Goal: Transaction & Acquisition: Book appointment/travel/reservation

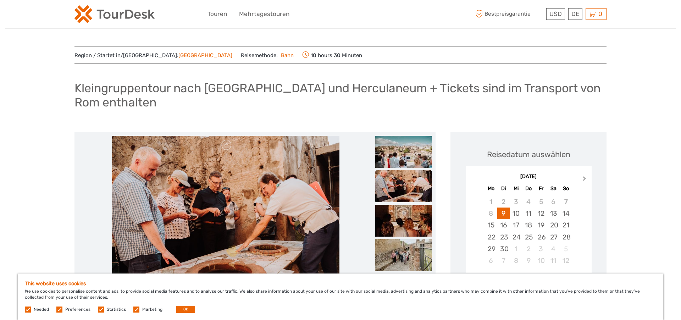
click at [583, 177] on button "Next Month" at bounding box center [585, 180] width 11 height 11
click at [515, 250] on div "29" at bounding box center [516, 249] width 12 height 12
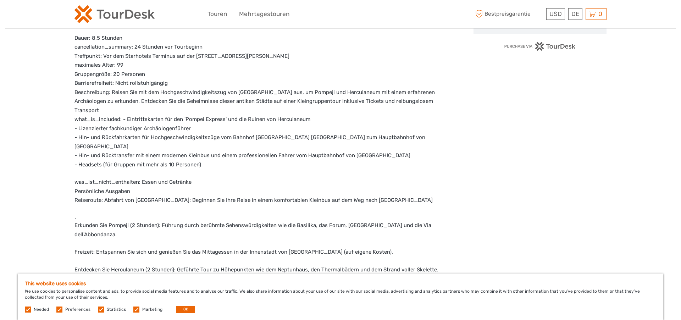
scroll to position [324, 0]
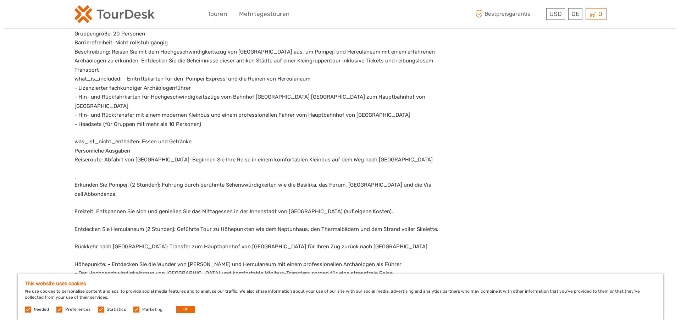
click at [137, 308] on label at bounding box center [136, 310] width 6 height 6
click at [0, 0] on input "checkbox" at bounding box center [0, 0] width 0 height 0
click at [102, 311] on label at bounding box center [101, 310] width 6 height 6
click at [0, 0] on input "checkbox" at bounding box center [0, 0] width 0 height 0
click at [61, 309] on label at bounding box center [59, 310] width 6 height 6
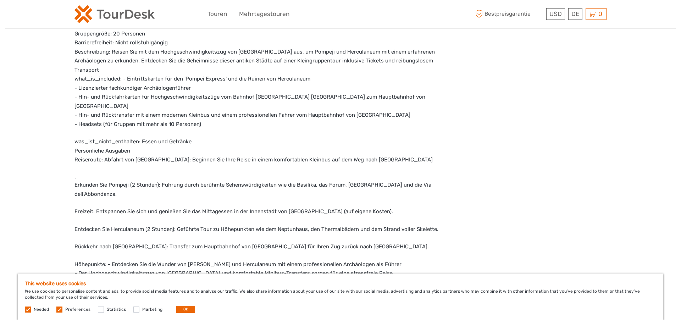
click at [0, 0] on input "checkbox" at bounding box center [0, 0] width 0 height 0
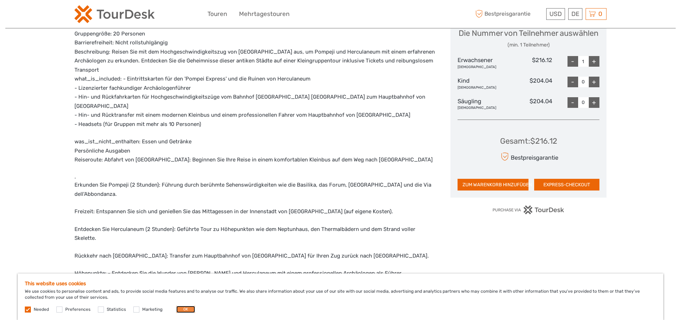
click at [179, 309] on button "OK" at bounding box center [185, 309] width 19 height 7
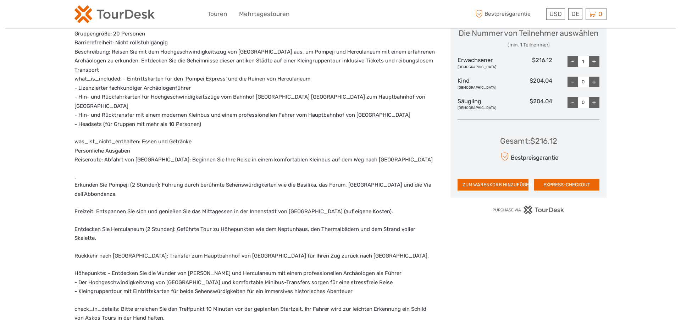
click at [594, 67] on div "+" at bounding box center [594, 61] width 11 height 11
type input "2"
click at [572, 15] on div "DE English Español Deutsch" at bounding box center [575, 14] width 14 height 12
click at [566, 55] on link "Deutsch" at bounding box center [567, 57] width 30 height 13
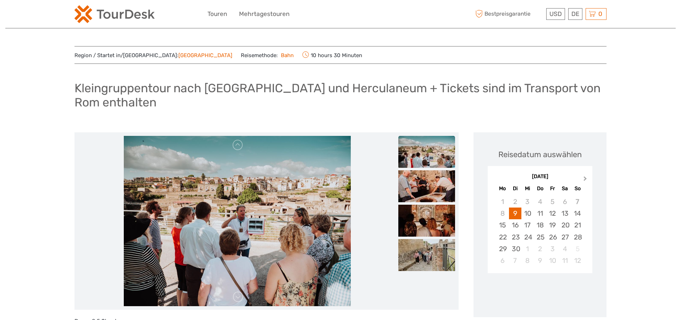
click at [587, 181] on button "Next Month" at bounding box center [585, 180] width 11 height 11
click at [527, 250] on div "29" at bounding box center [528, 249] width 12 height 12
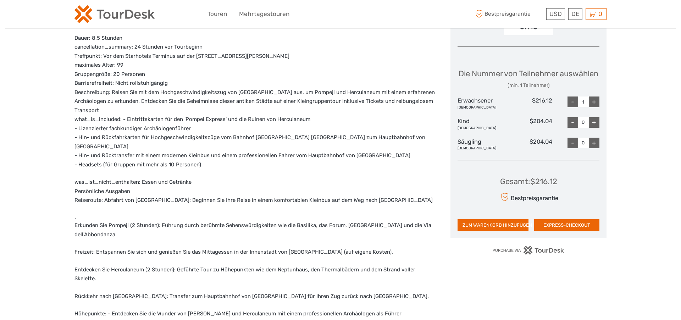
scroll to position [202, 0]
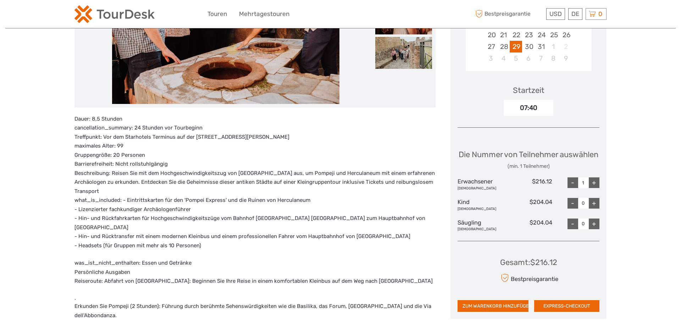
click at [596, 188] on div "+" at bounding box center [594, 182] width 11 height 11
type input "2"
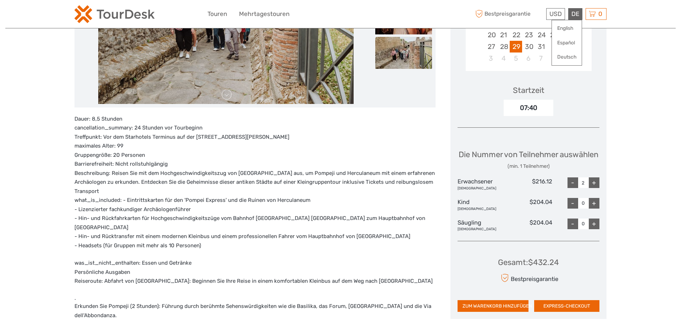
click at [572, 16] on div "DE English Español Deutsch" at bounding box center [575, 14] width 14 height 12
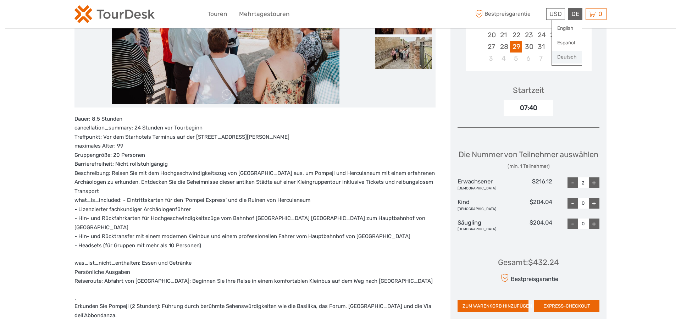
click at [564, 58] on link "Deutsch" at bounding box center [567, 57] width 30 height 13
